Goal: Obtain resource: Obtain resource

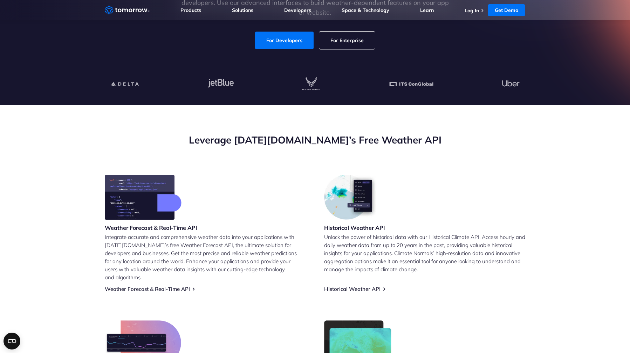
scroll to position [70, 0]
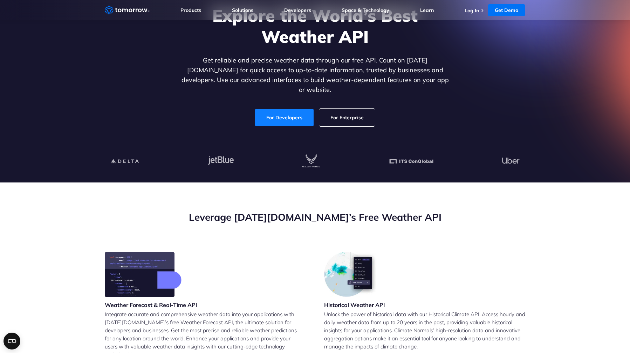
click at [281, 110] on link "For Developers" at bounding box center [284, 118] width 59 height 18
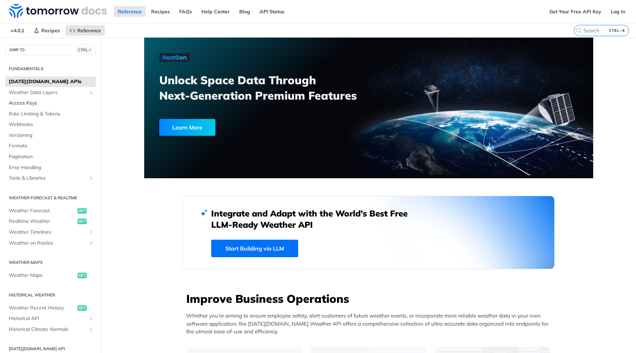
click at [30, 107] on link "Access Keys" at bounding box center [50, 103] width 90 height 11
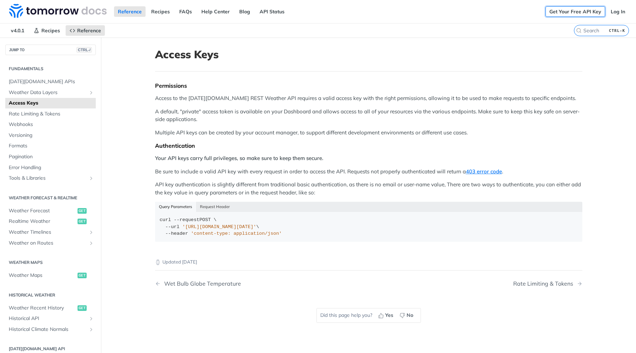
click at [550, 12] on link "Get Your Free API Key" at bounding box center [575, 11] width 60 height 11
click at [34, 79] on span "[DATE][DOMAIN_NAME] APIs" at bounding box center [51, 81] width 85 height 7
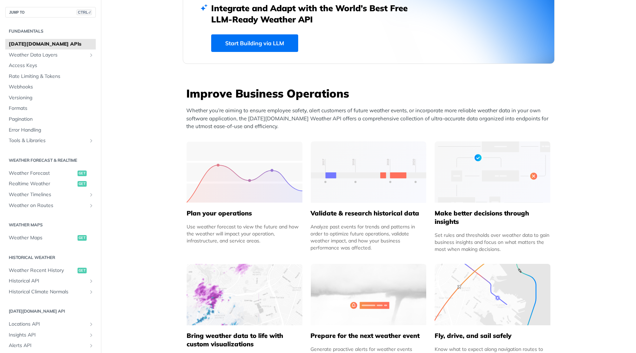
scroll to position [210, 0]
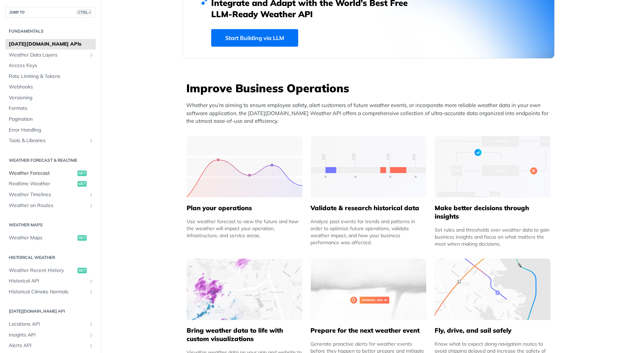
drag, startPoint x: 76, startPoint y: 172, endPoint x: 93, endPoint y: 182, distance: 18.9
click at [77, 172] on span "get" at bounding box center [81, 173] width 9 height 6
